Goal: Task Accomplishment & Management: Manage account settings

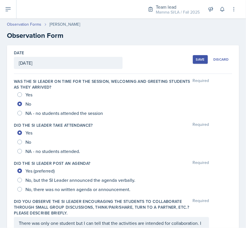
click at [193, 62] on button "Save" at bounding box center [200, 59] width 15 height 9
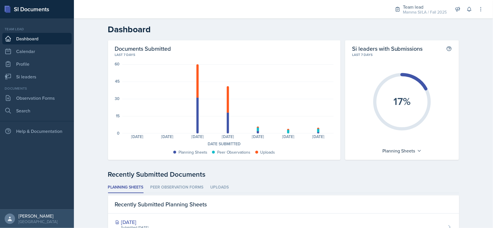
click at [426, 19] on header "Dashboard" at bounding box center [283, 29] width 419 height 22
click at [424, 12] on div "Mamma SI/LA / Fall 2025" at bounding box center [425, 12] width 44 height 6
